Goal: Find specific page/section: Find specific page/section

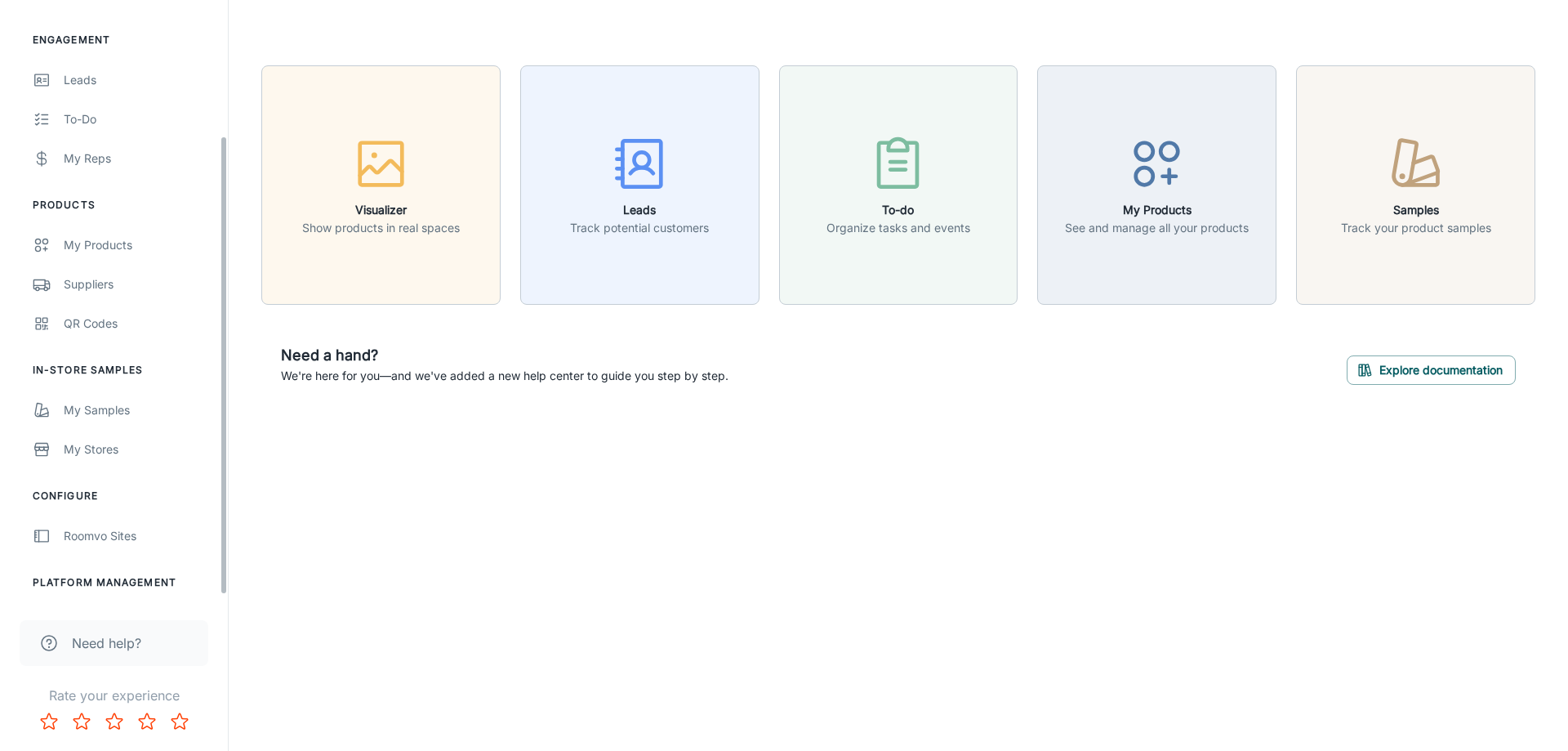
scroll to position [184, 0]
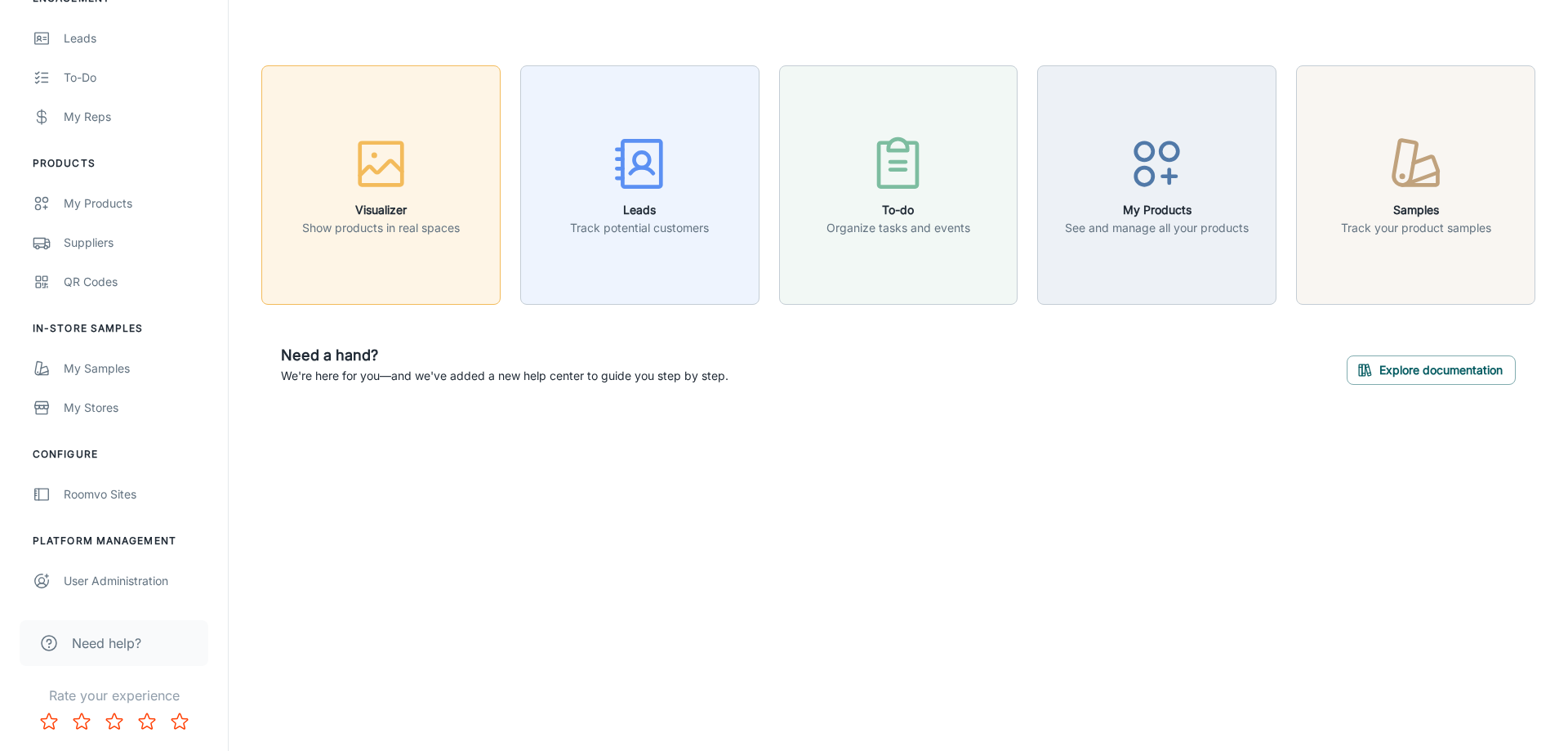
click at [389, 205] on h6 "Visualizer" at bounding box center [381, 210] width 157 height 18
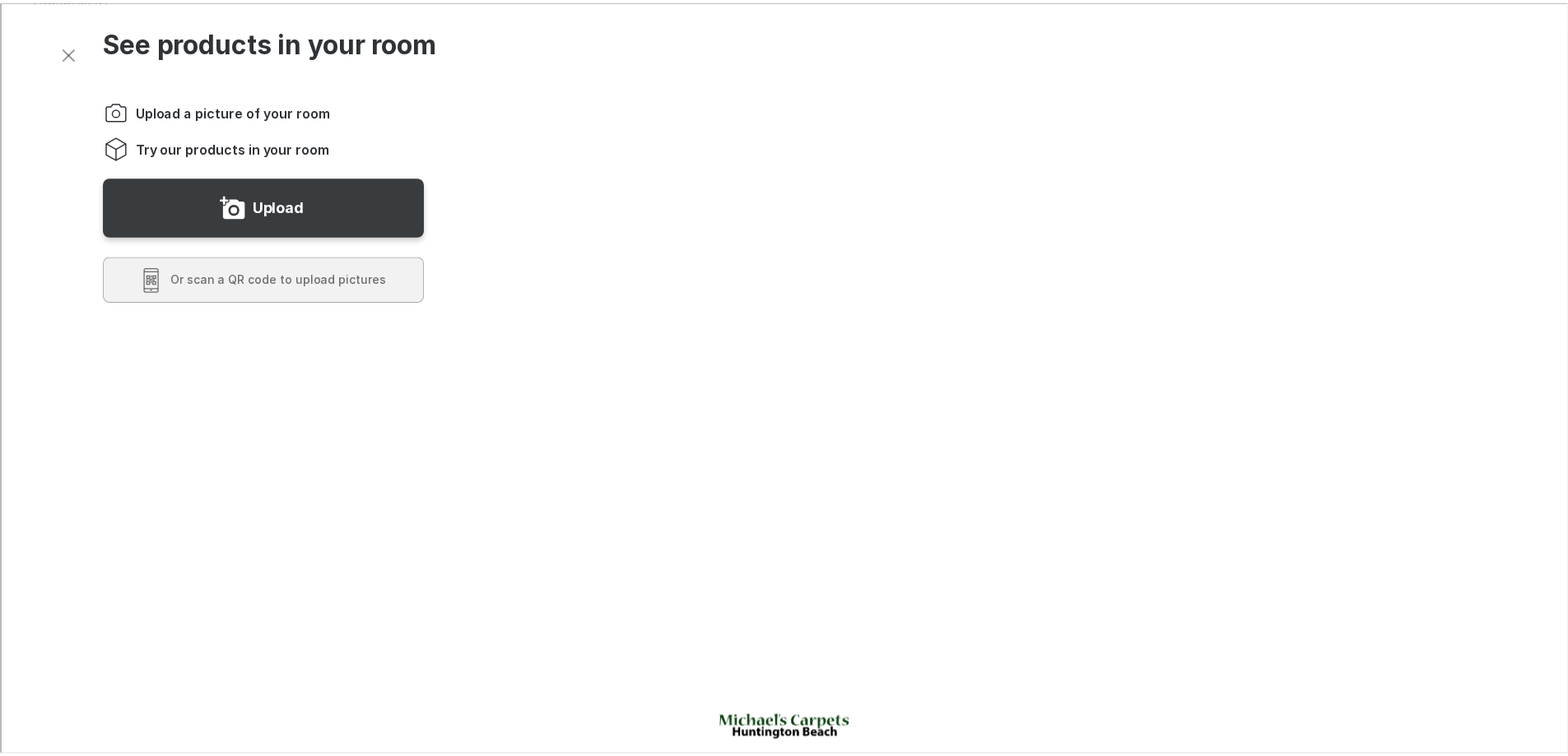
scroll to position [0, 0]
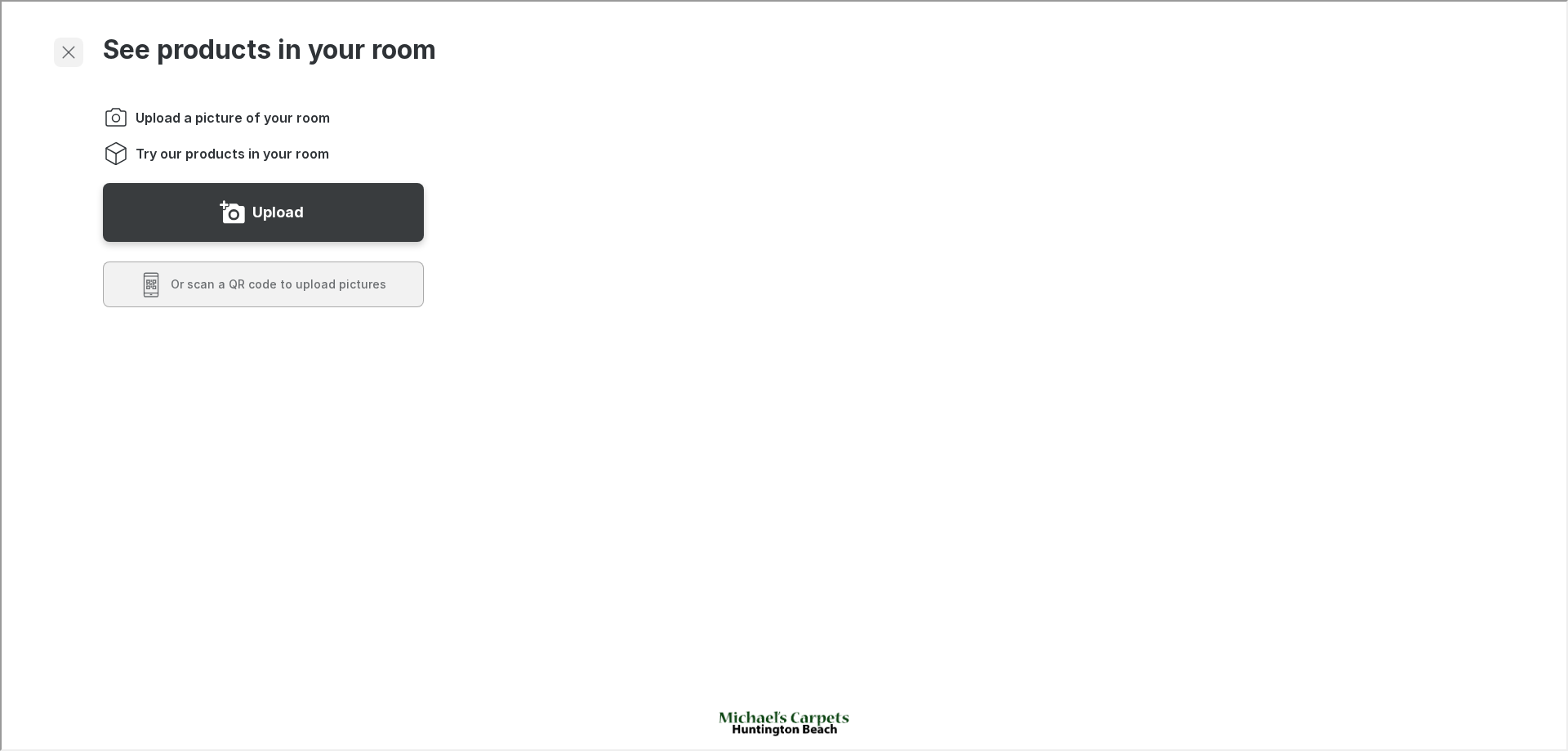
click at [59, 45] on icon "Exit visualizer" at bounding box center [67, 51] width 19 height 19
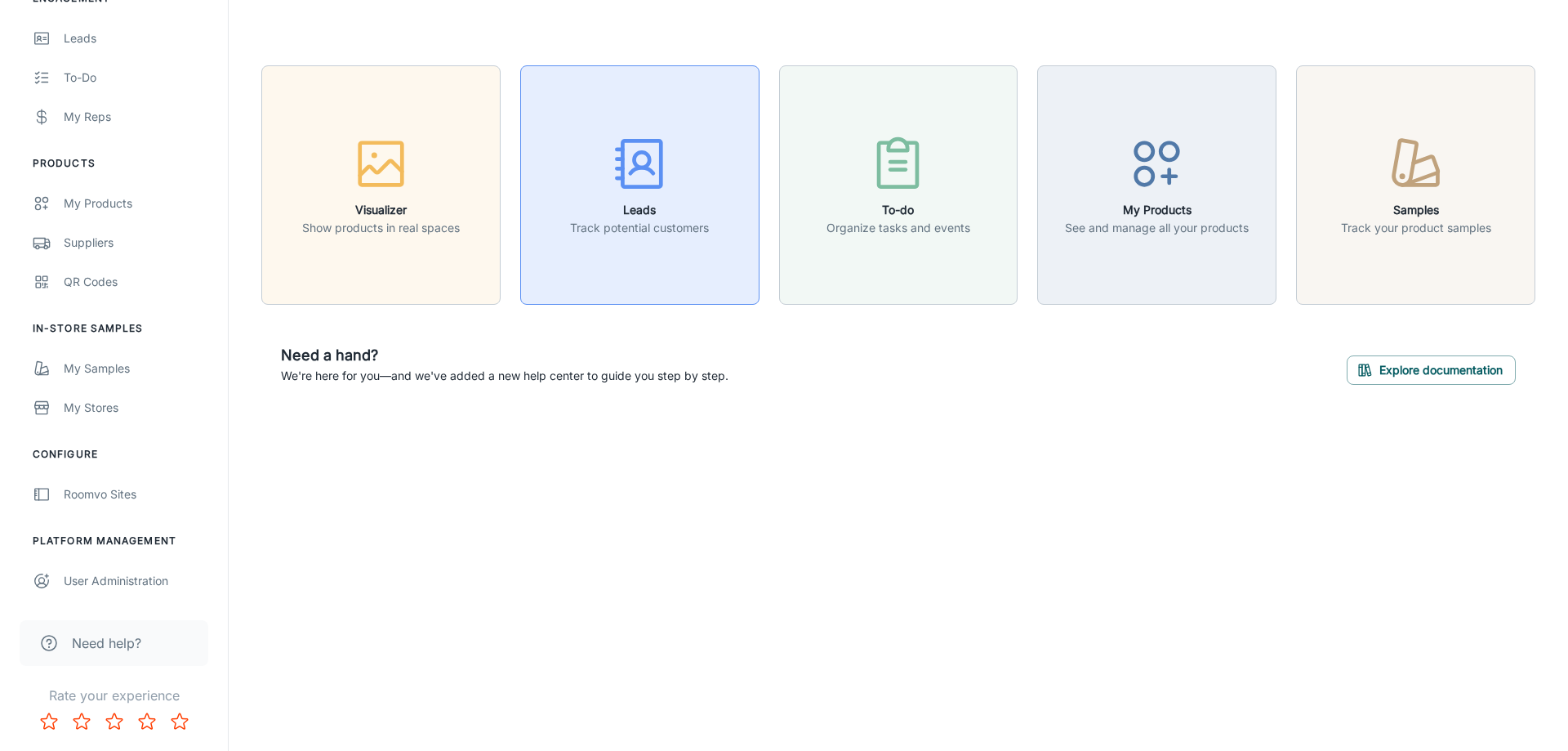
click at [671, 211] on h6 "Leads" at bounding box center [640, 210] width 139 height 18
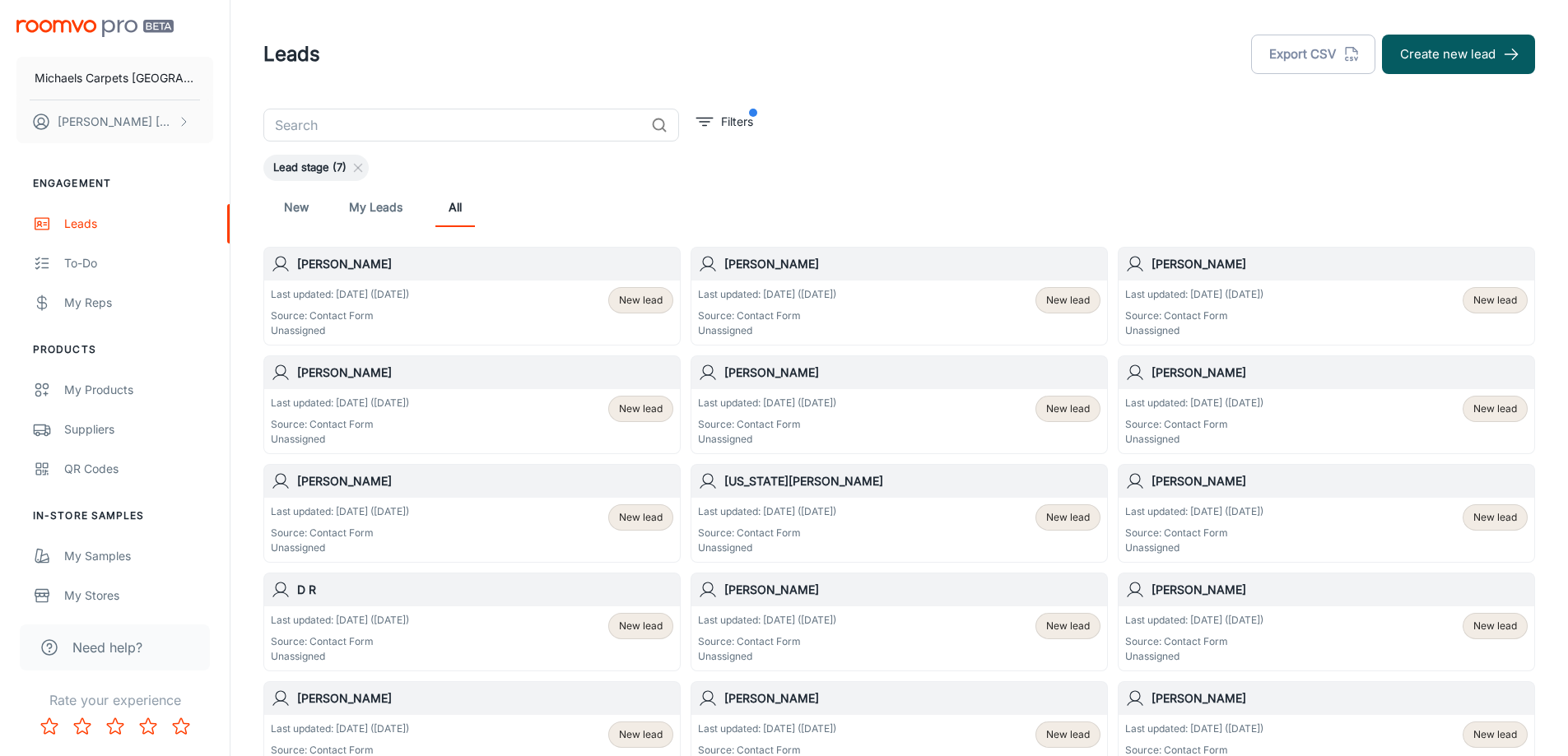
click at [499, 266] on h6 "[PERSON_NAME]" at bounding box center [484, 264] width 376 height 18
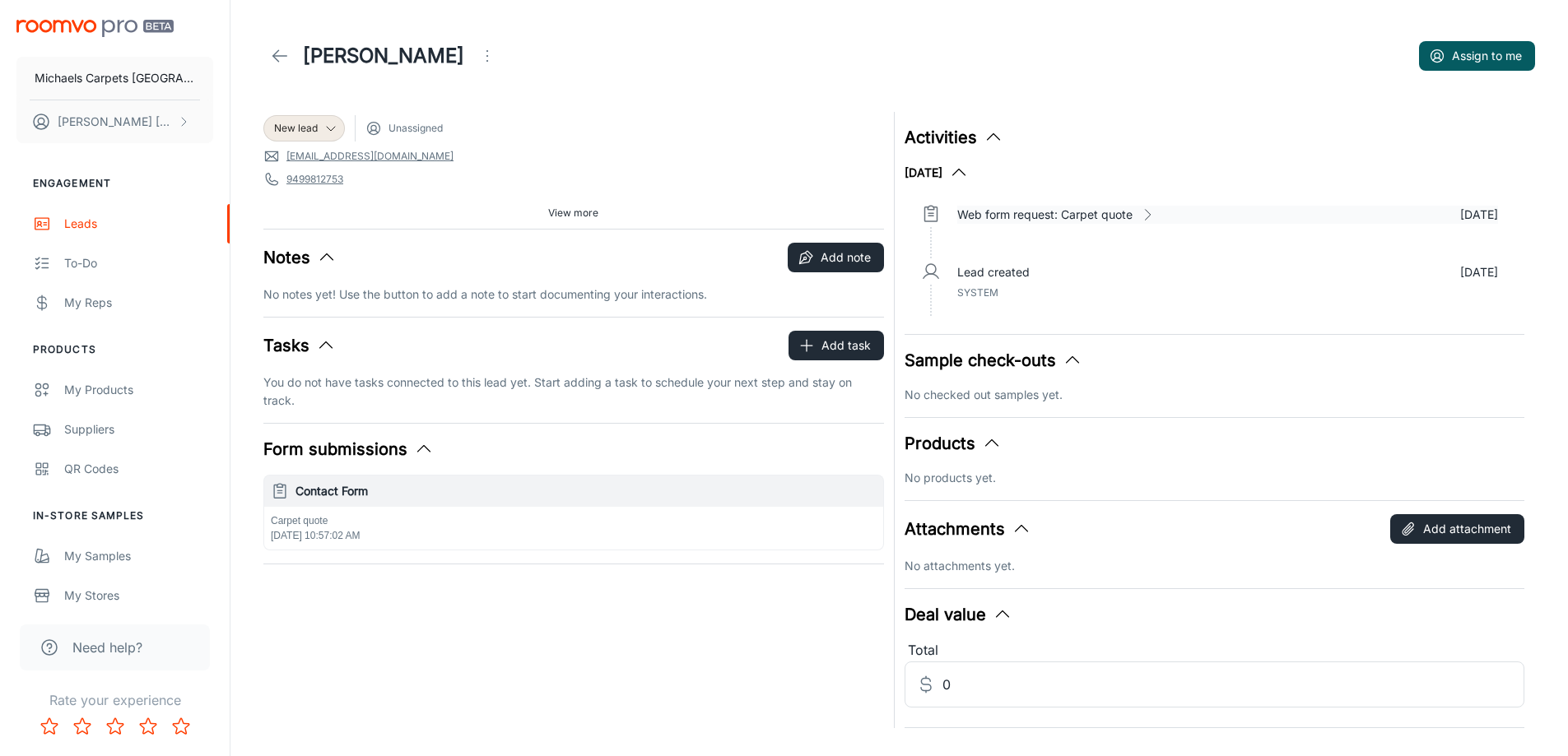
click at [1088, 209] on p "Web form request: Carpet quote" at bounding box center [1044, 214] width 175 height 18
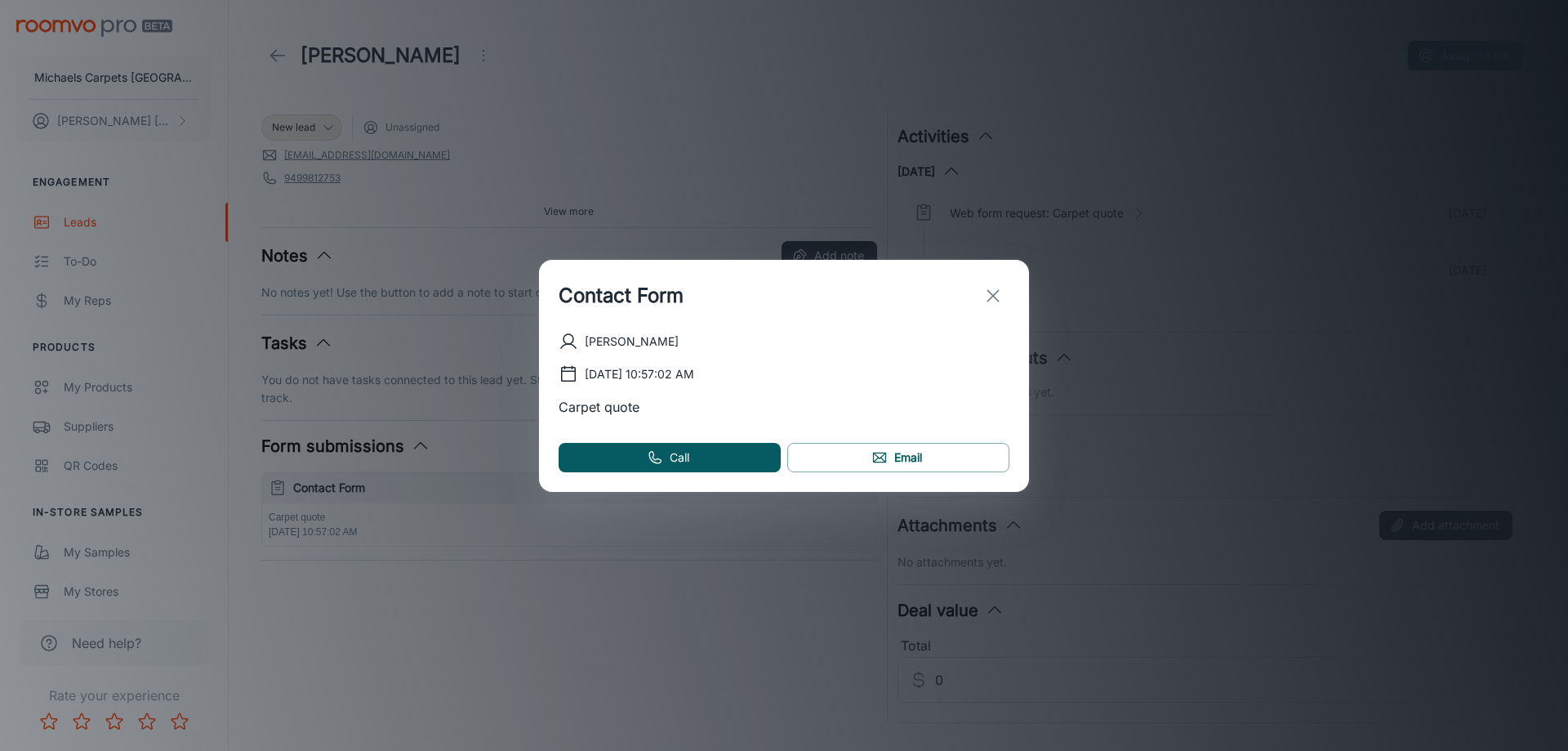
click at [992, 291] on icon "exit" at bounding box center [994, 295] width 19 height 19
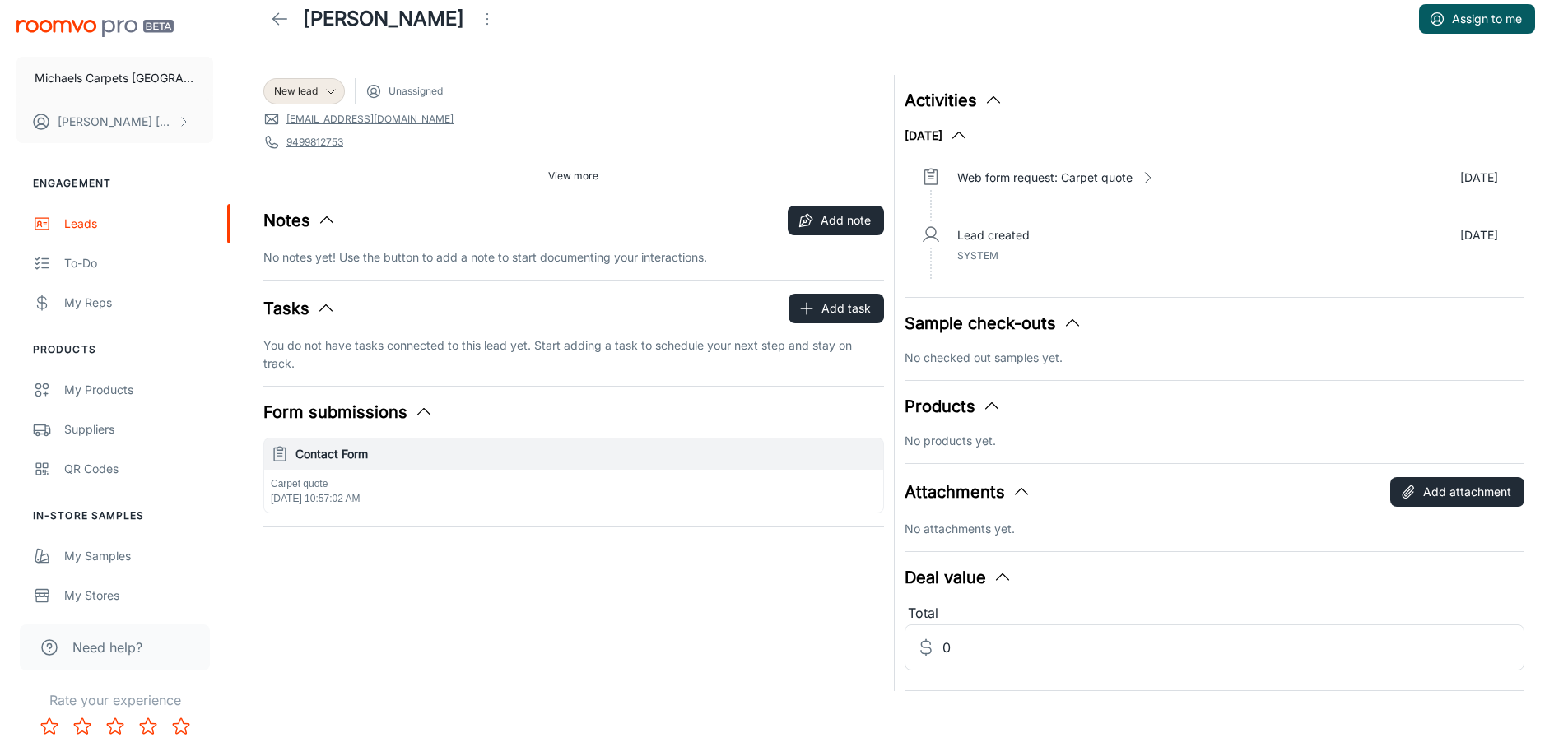
scroll to position [38, 0]
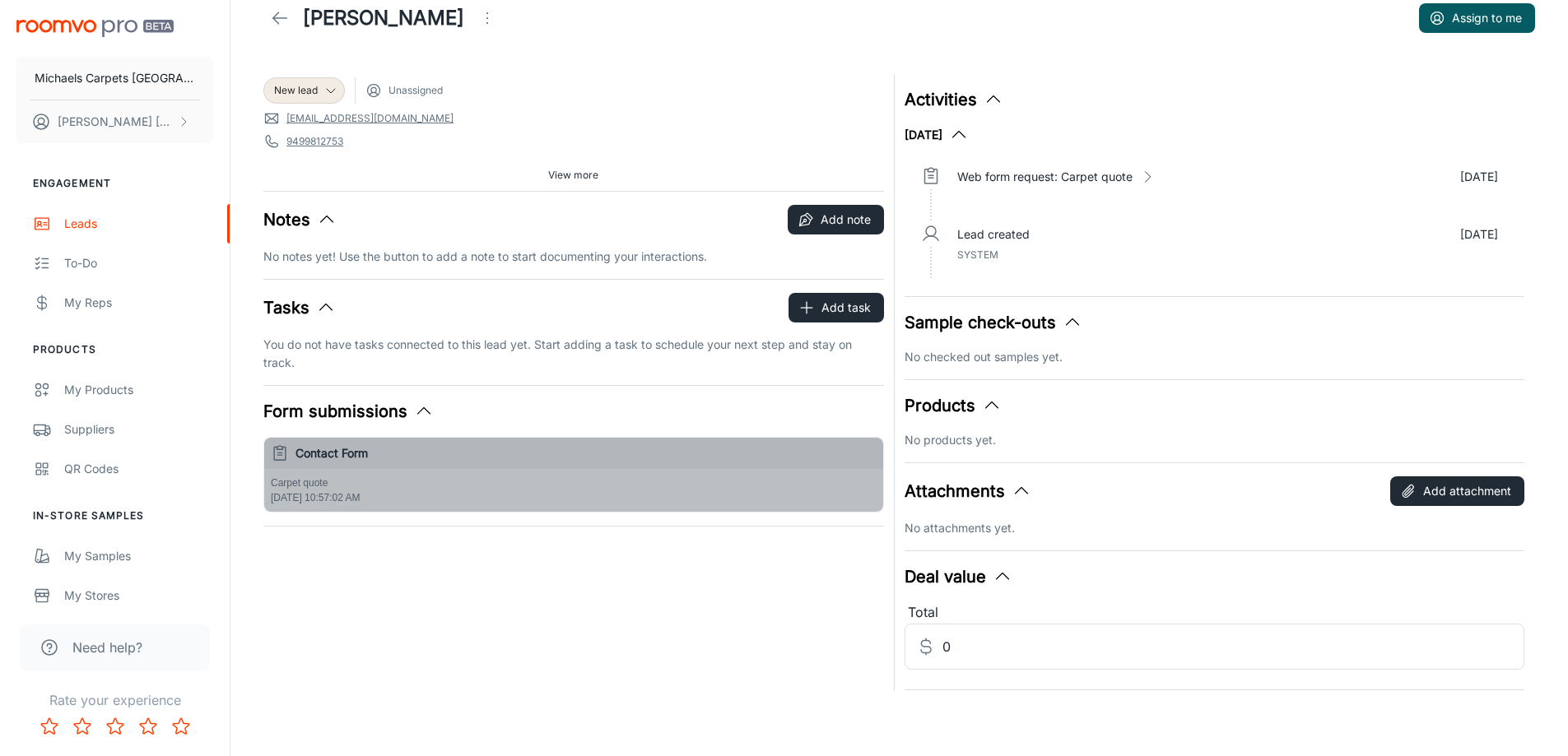
click at [315, 455] on h6 "Contact Form" at bounding box center [585, 453] width 581 height 18
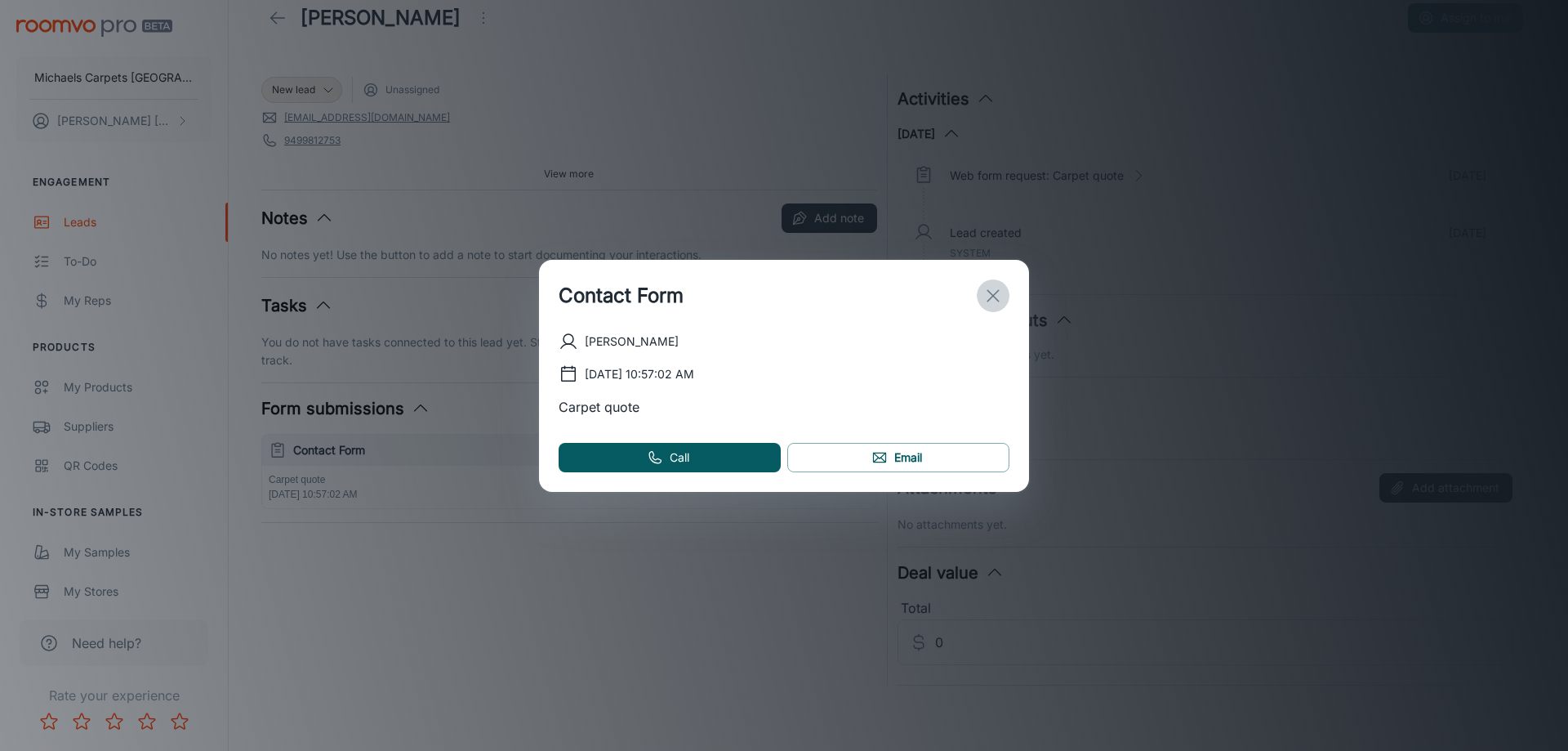
click at [1006, 294] on button "exit" at bounding box center [994, 295] width 33 height 33
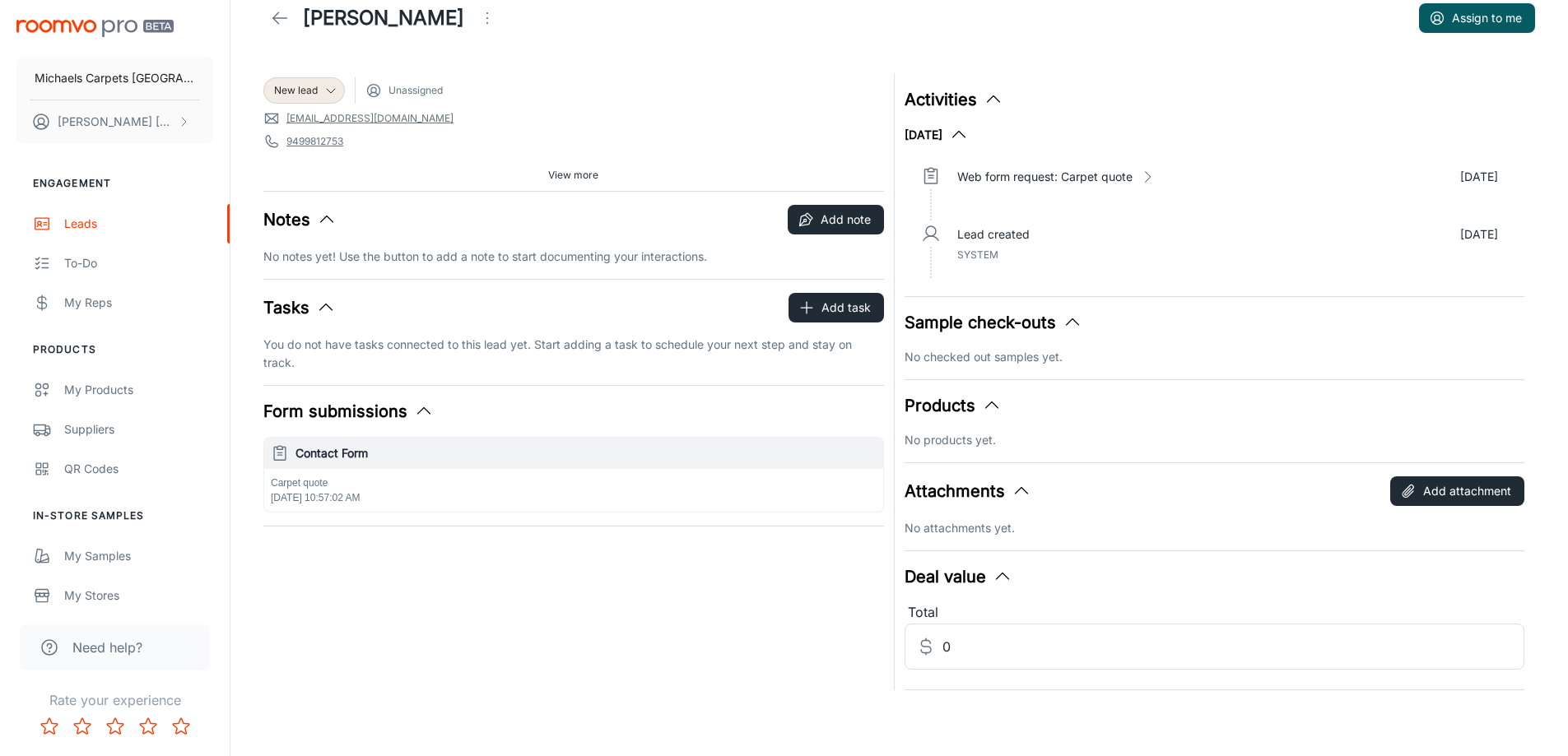
click at [280, 14] on icon at bounding box center [279, 18] width 19 height 19
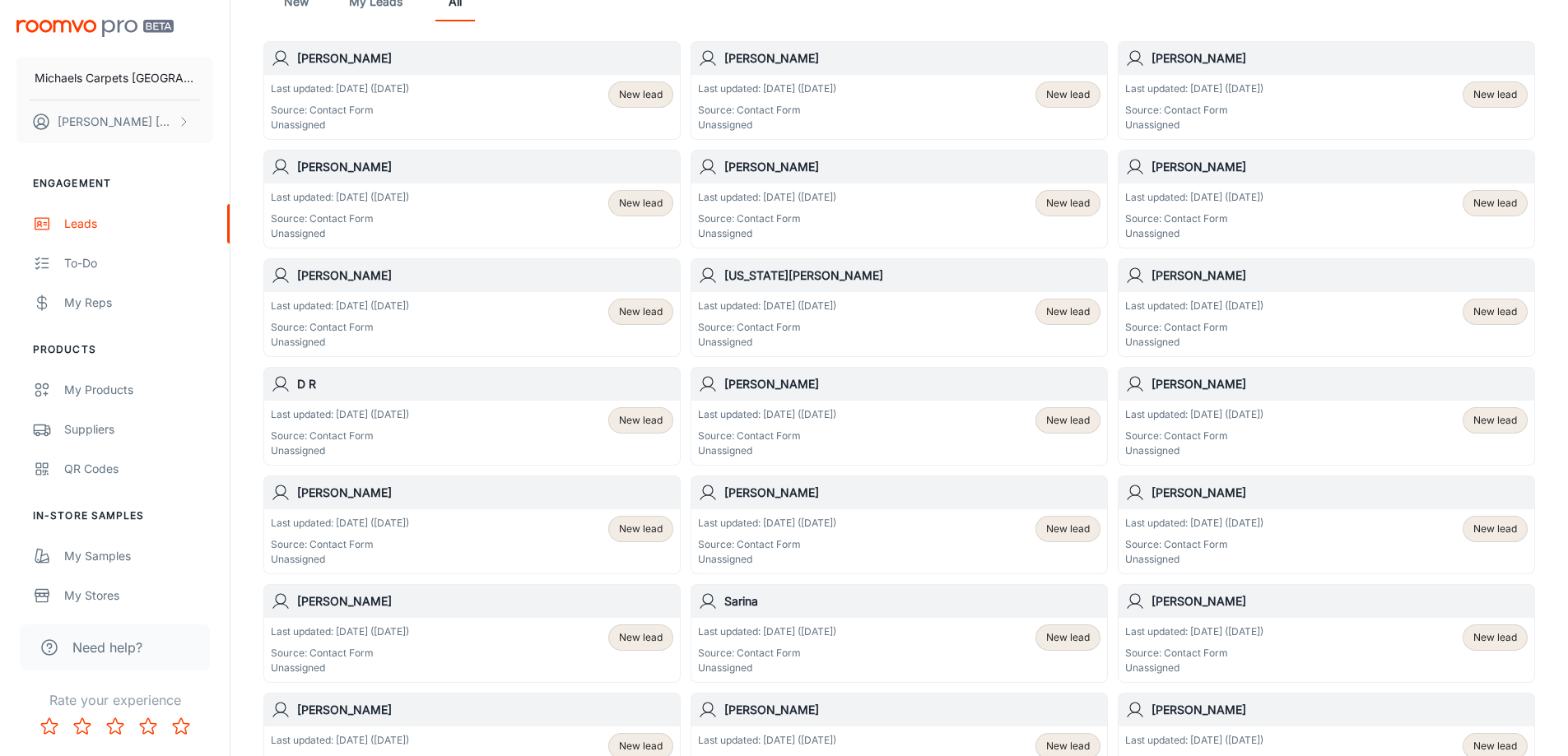
scroll to position [160, 0]
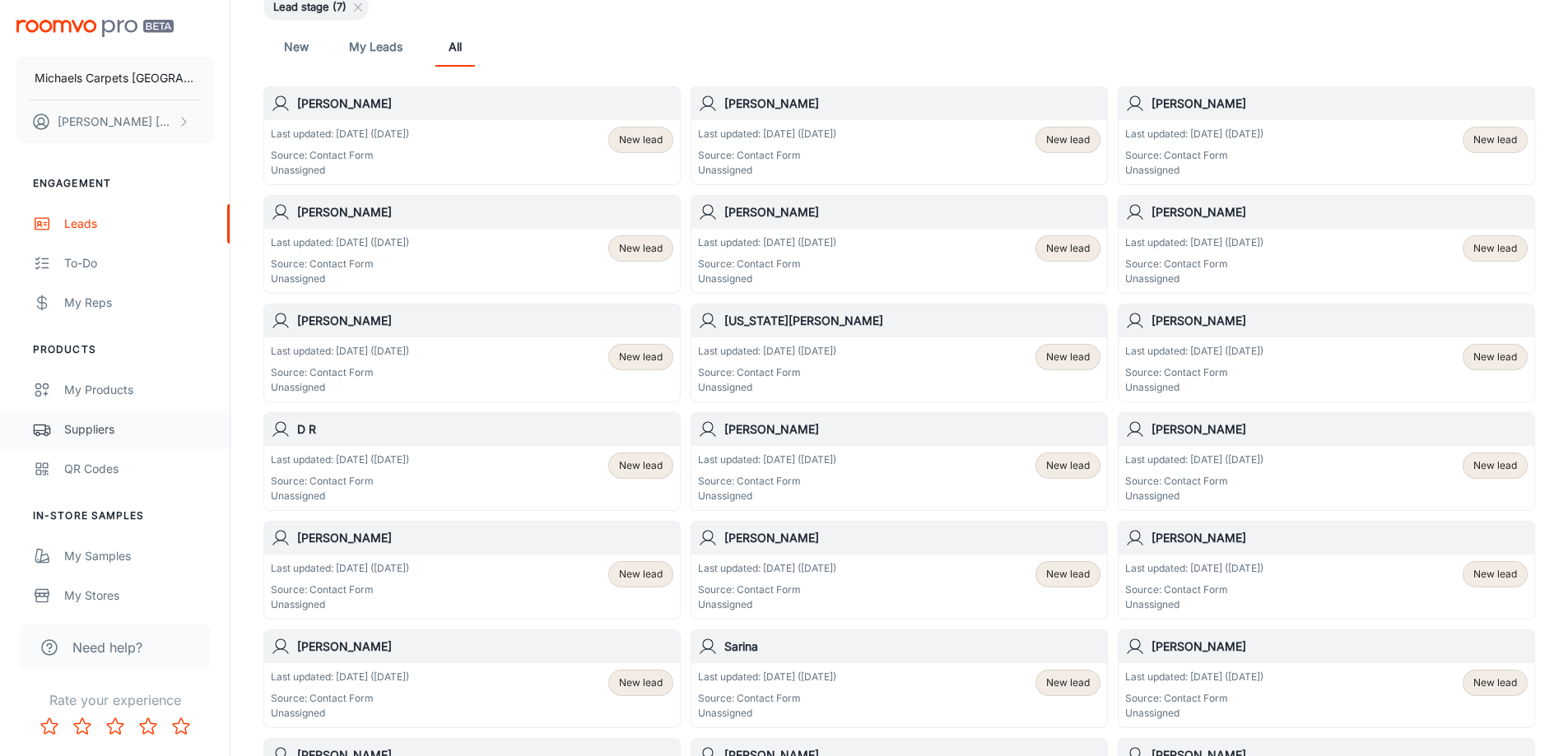
click at [78, 423] on div "Suppliers" at bounding box center [138, 429] width 149 height 18
